Goal: Check status

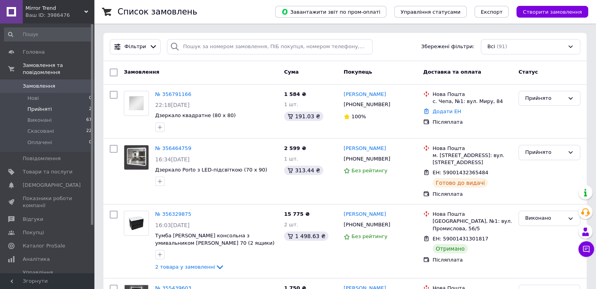
click at [58, 104] on li "Прийняті 2" at bounding box center [48, 109] width 96 height 11
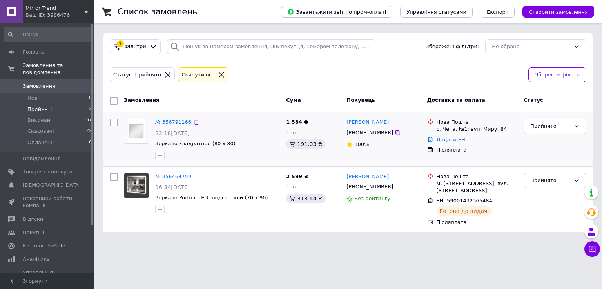
drag, startPoint x: 379, startPoint y: 122, endPoint x: 345, endPoint y: 121, distance: 33.7
click at [346, 121] on div "[PERSON_NAME]" at bounding box center [384, 122] width 76 height 9
copy link "[PERSON_NAME]"
drag, startPoint x: 245, startPoint y: 147, endPoint x: 154, endPoint y: 144, distance: 91.1
click at [154, 144] on div "№ 356791166 22:18[DATE] Зеркало квадратное (80 х 80)" at bounding box center [217, 139] width 131 height 47
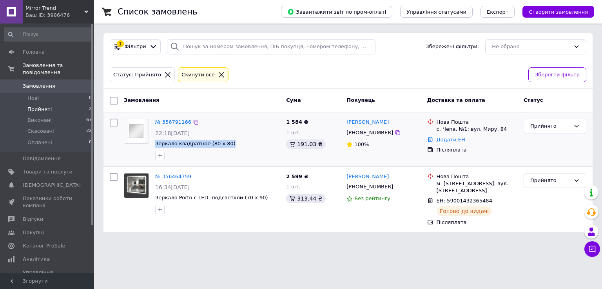
copy div "Зеркало квадратное (80 х 80)"
drag, startPoint x: 499, startPoint y: 128, endPoint x: 436, endPoint y: 128, distance: 63.1
click at [436, 128] on div "Нова Пошта с. [PERSON_NAME], №1: вул. Миру, 84" at bounding box center [477, 126] width 84 height 14
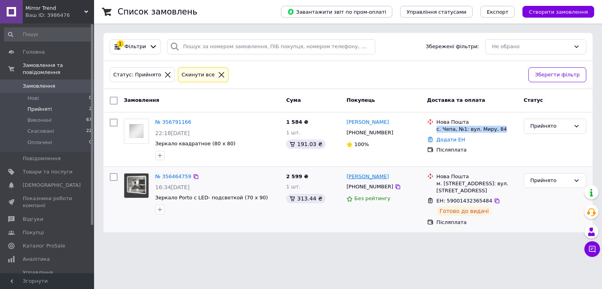
copy div "с. Чепа, №1: вул. Миру, 84"
